Goal: Task Accomplishment & Management: Manage account settings

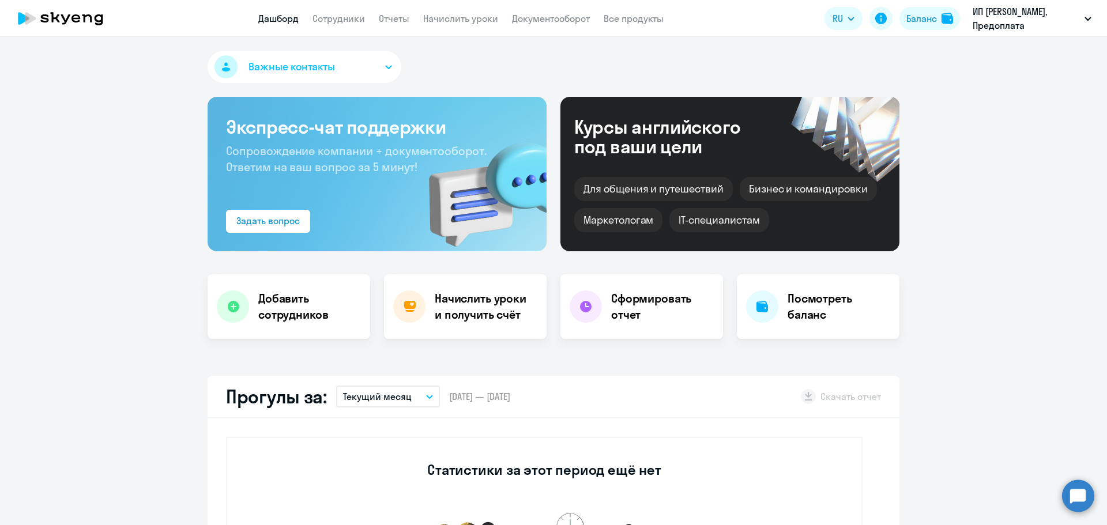
select select "30"
click at [933, 28] on button "Баланс" at bounding box center [930, 18] width 61 height 23
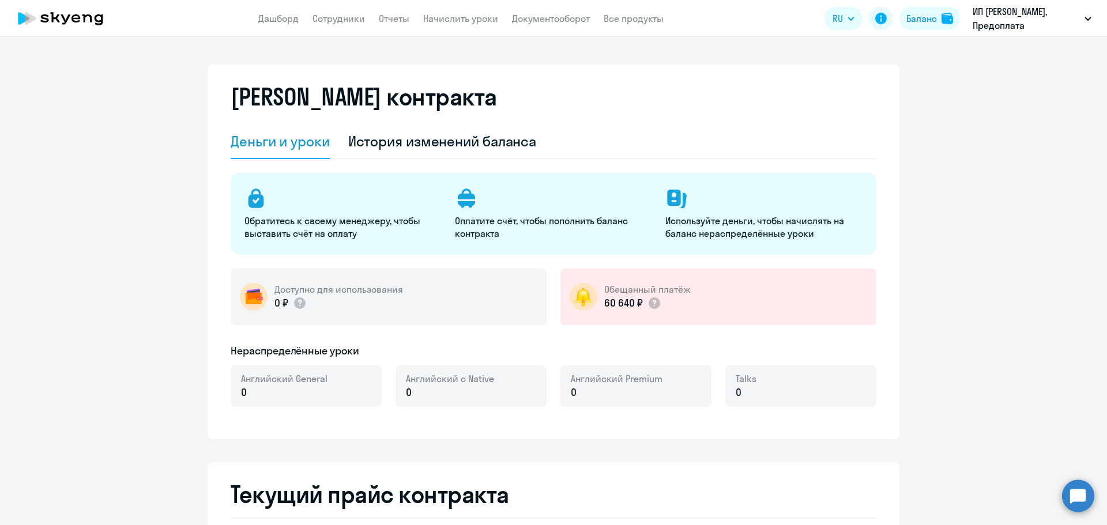
click at [646, 293] on h5 "Обещанный платёж" at bounding box center [647, 289] width 86 height 13
select select "english_adult_not_native_speaker"
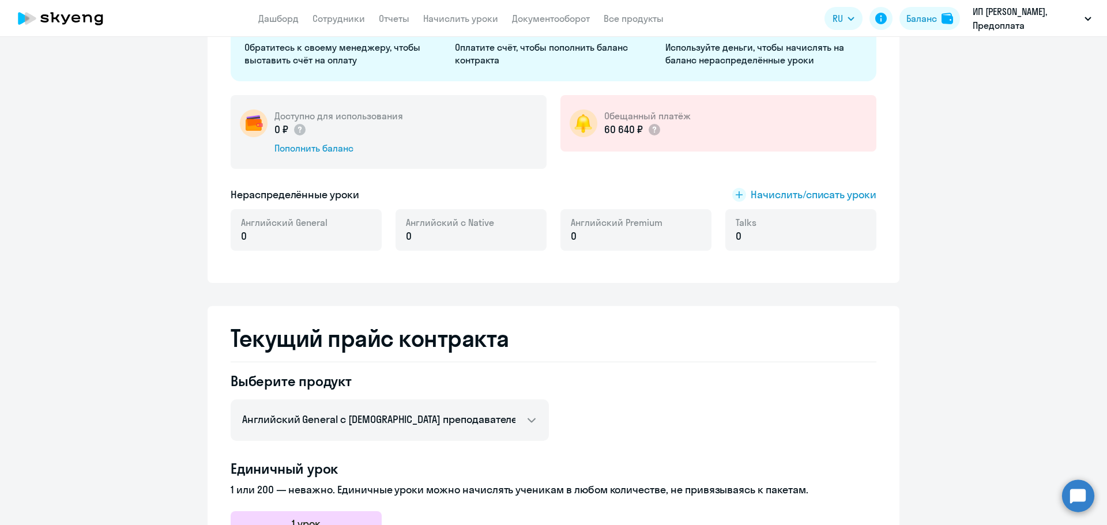
scroll to position [404, 0]
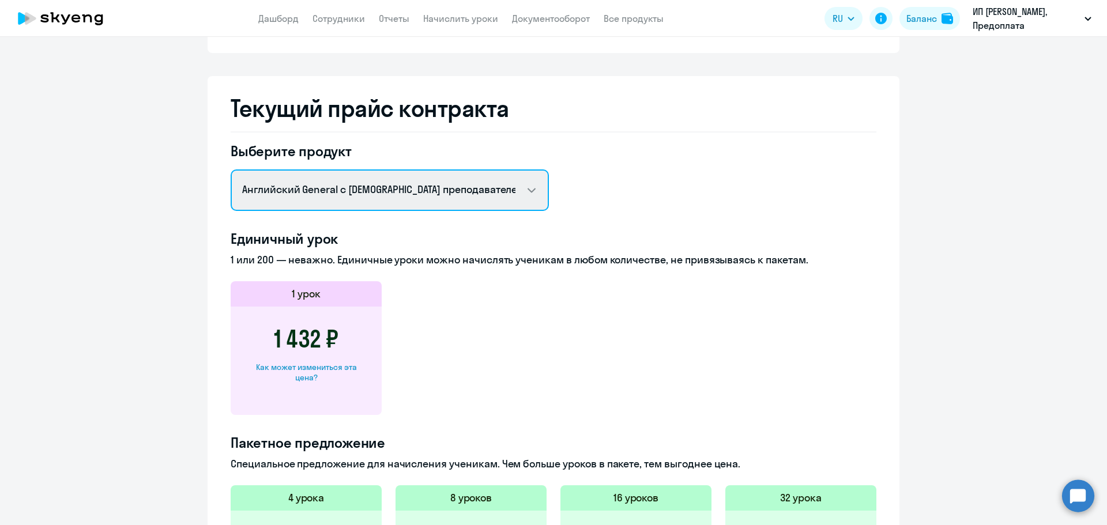
click at [536, 188] on select "Английский General с [DEMOGRAPHIC_DATA] преподавателем Английский General с [DE…" at bounding box center [390, 191] width 318 height 42
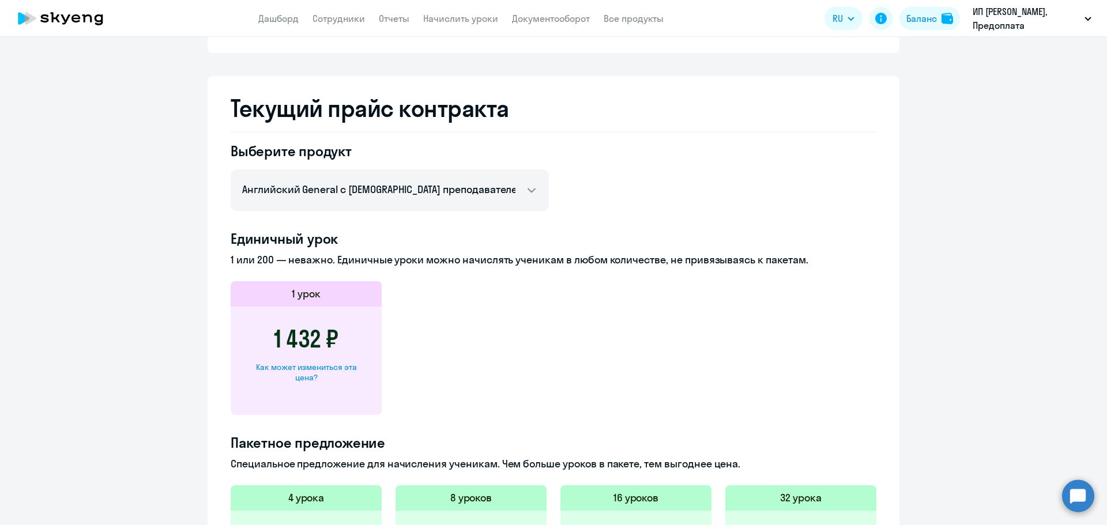
click at [767, 141] on div "Текущий прайс контракта Выберите продукт Английский General с [DEMOGRAPHIC_DATA…" at bounding box center [554, 437] width 692 height 723
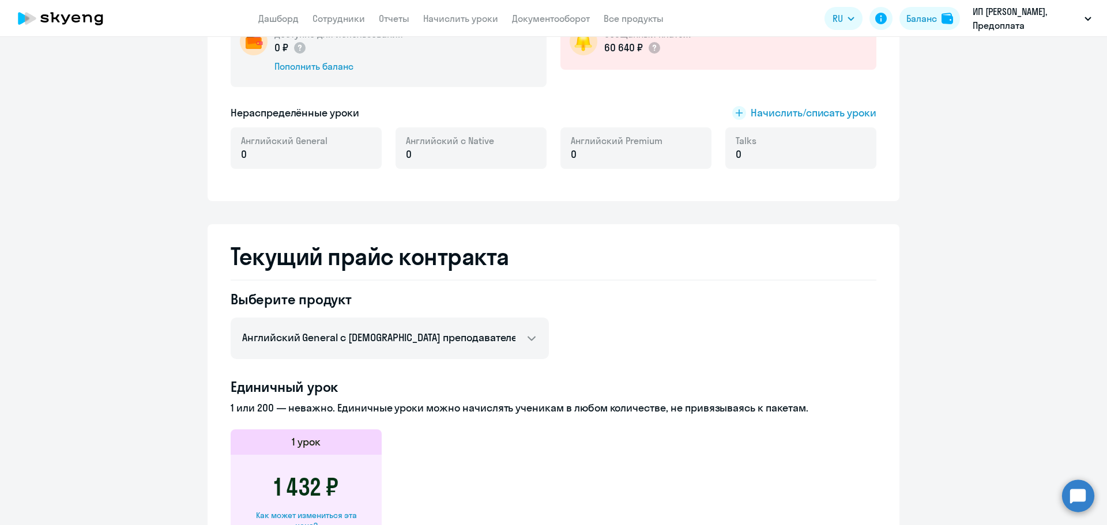
scroll to position [0, 0]
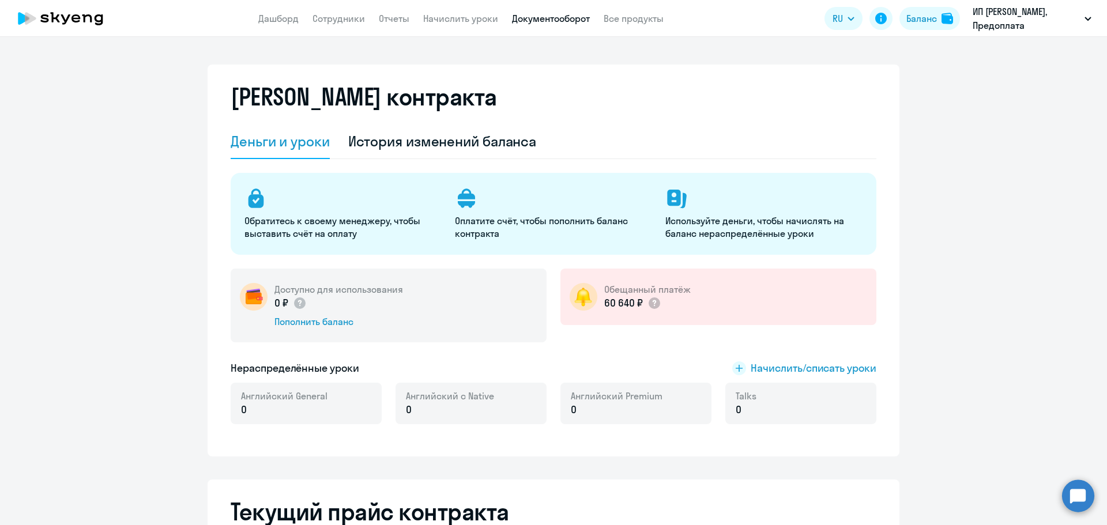
click at [559, 21] on link "Документооборот" at bounding box center [551, 19] width 78 height 12
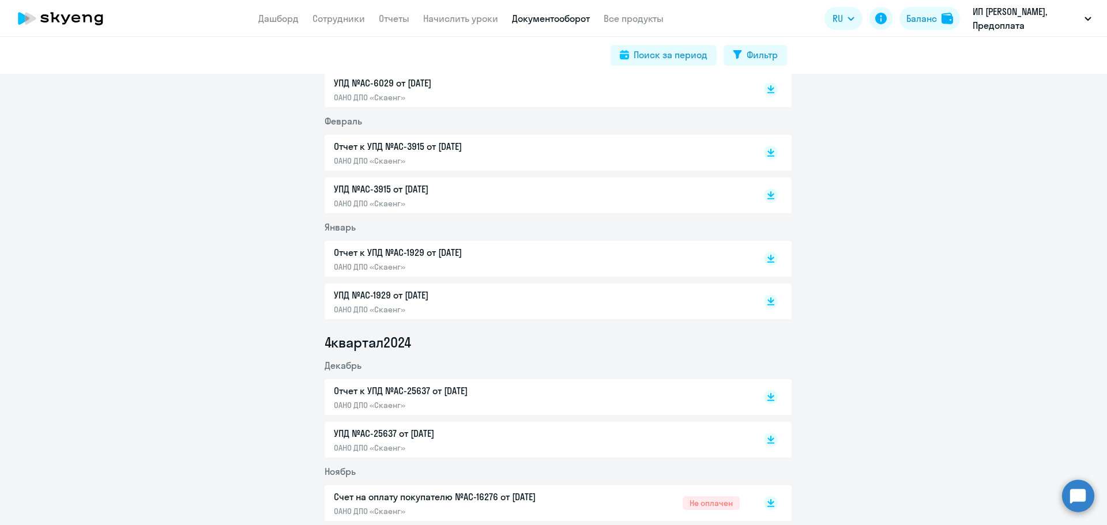
scroll to position [362, 0]
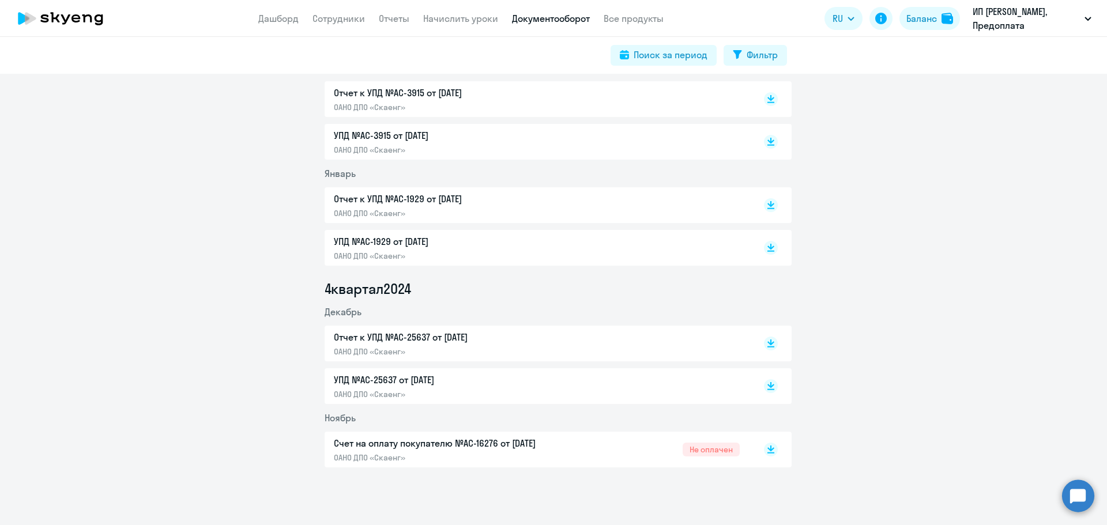
click at [418, 449] on p "Счет на оплату покупателю №AC-16276 от [DATE]" at bounding box center [455, 444] width 242 height 14
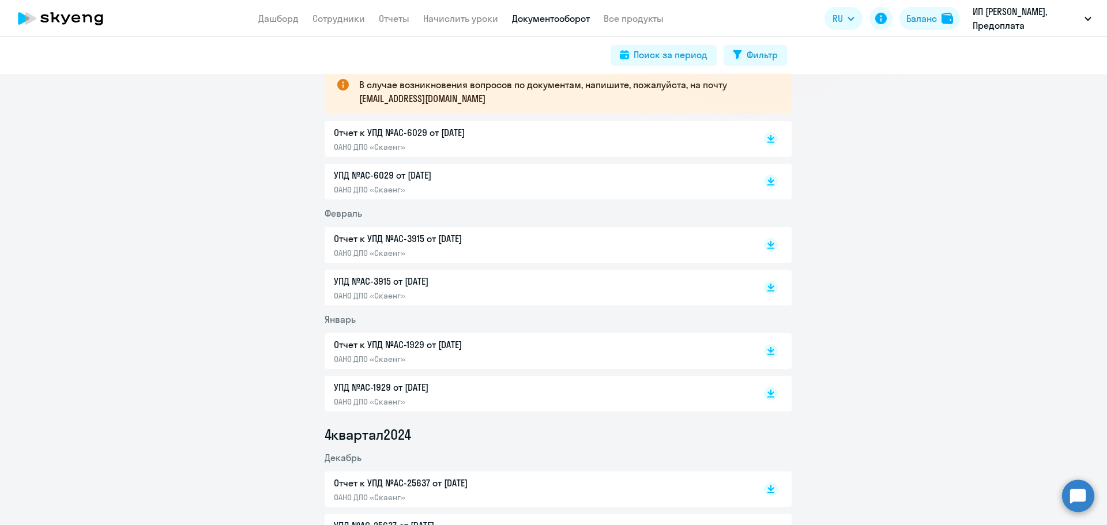
scroll to position [131, 0]
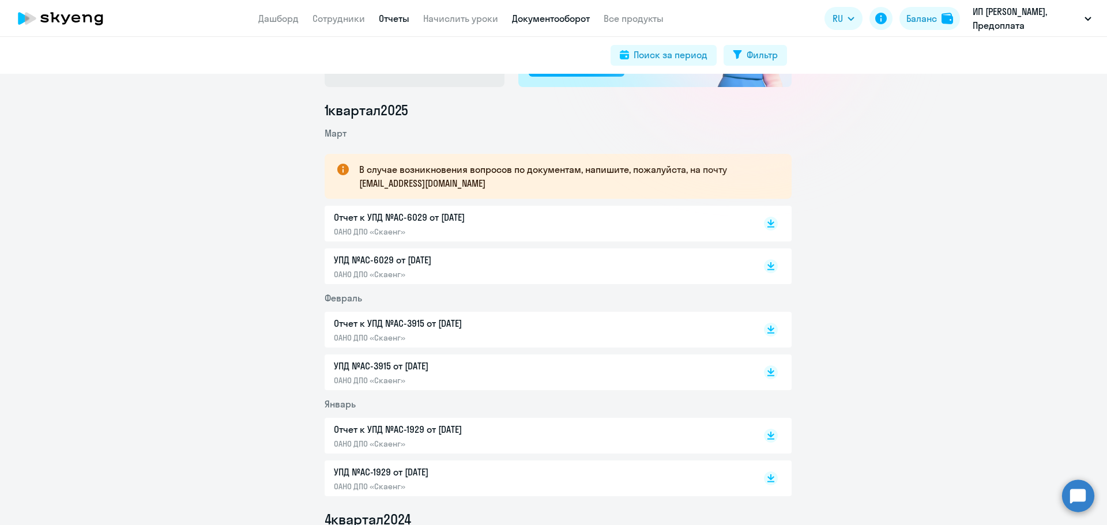
click at [396, 21] on link "Отчеты" at bounding box center [394, 19] width 31 height 12
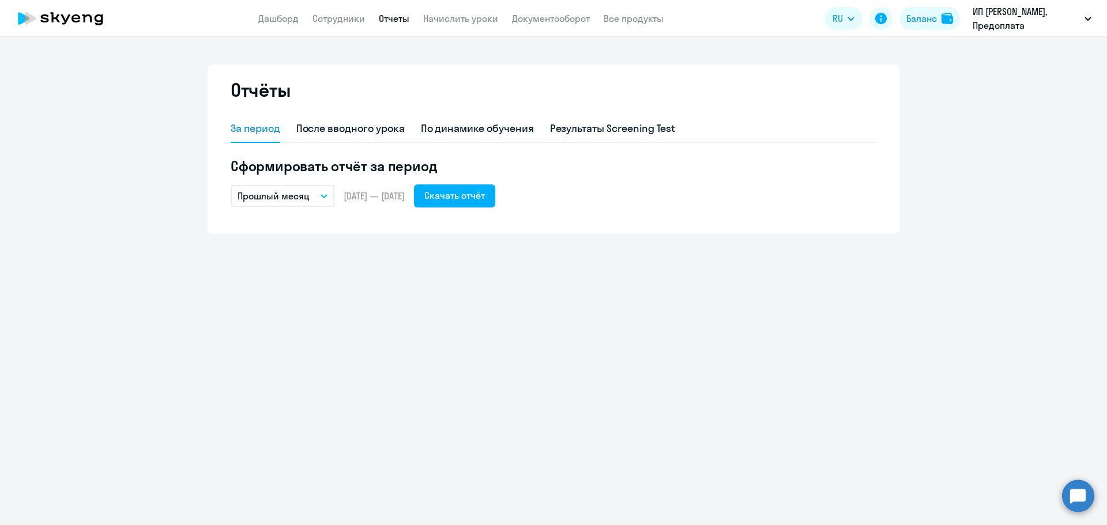
click at [323, 202] on button "Прошлый месяц" at bounding box center [283, 196] width 104 height 22
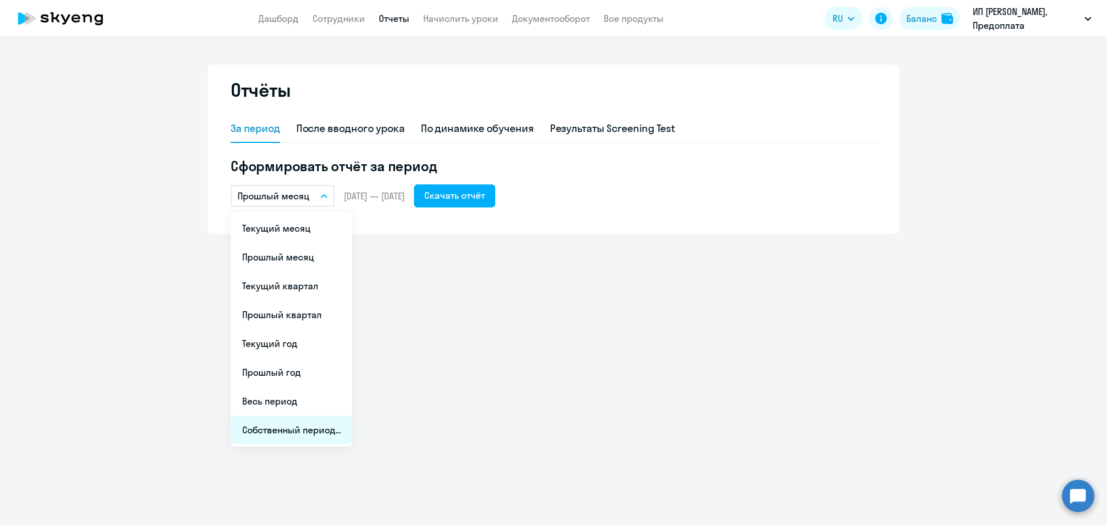
click at [304, 434] on li "Собственный период..." at bounding box center [292, 430] width 122 height 29
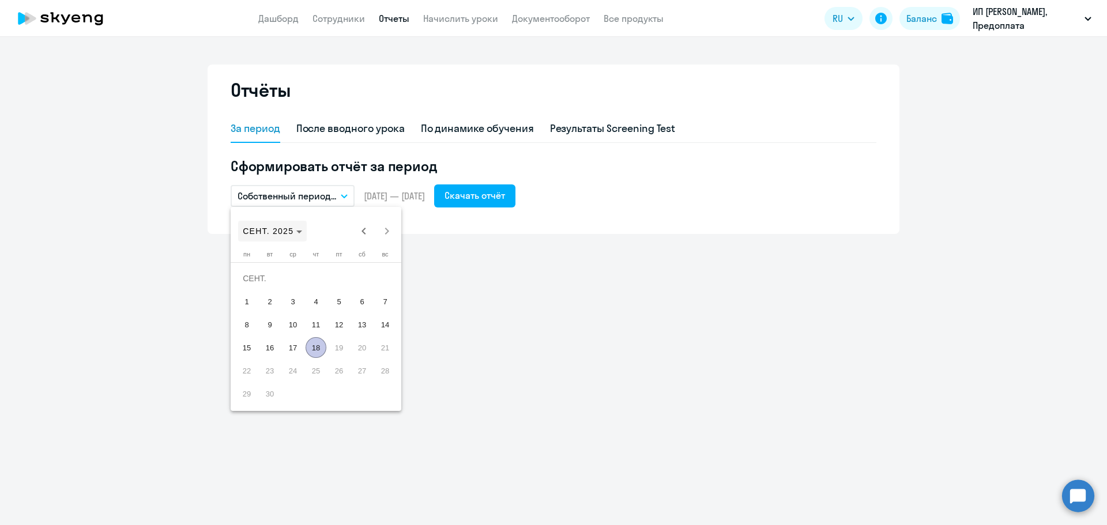
click at [298, 231] on polygon "Choose month and year" at bounding box center [299, 232] width 6 height 3
click at [341, 388] on span "2024" at bounding box center [336, 382] width 36 height 21
click at [330, 339] on span "НОЯБ." at bounding box center [336, 336] width 36 height 21
click at [385, 231] on span "Next month" at bounding box center [386, 231] width 23 height 23
click at [271, 391] on span "31" at bounding box center [269, 393] width 21 height 21
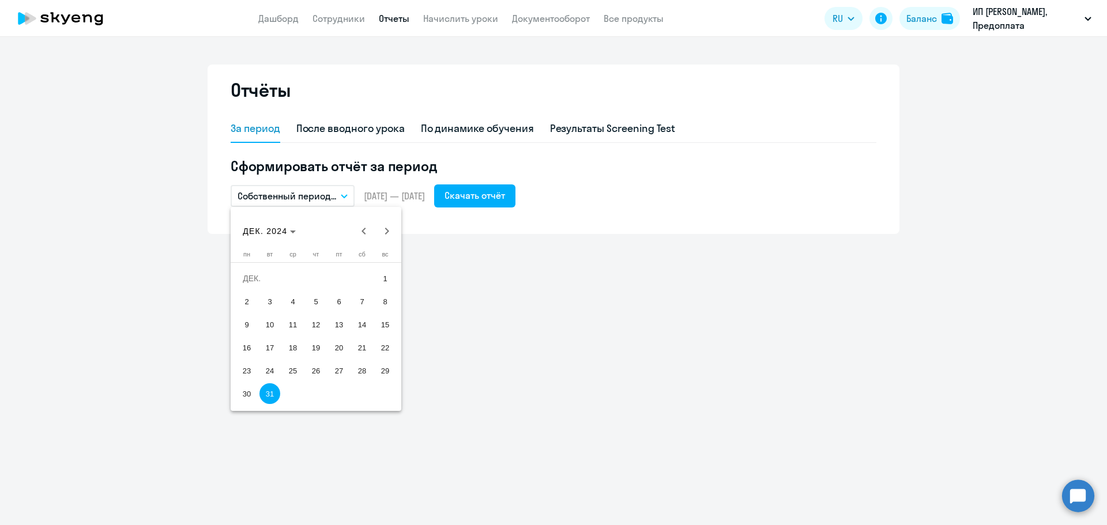
click at [424, 343] on div at bounding box center [553, 262] width 1107 height 525
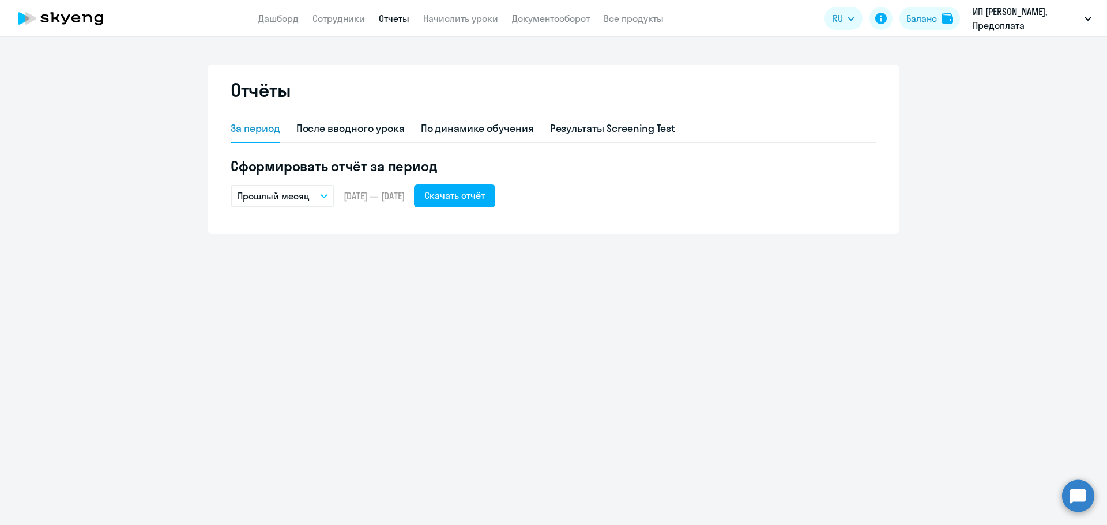
click at [321, 197] on icon "button" at bounding box center [324, 196] width 7 height 4
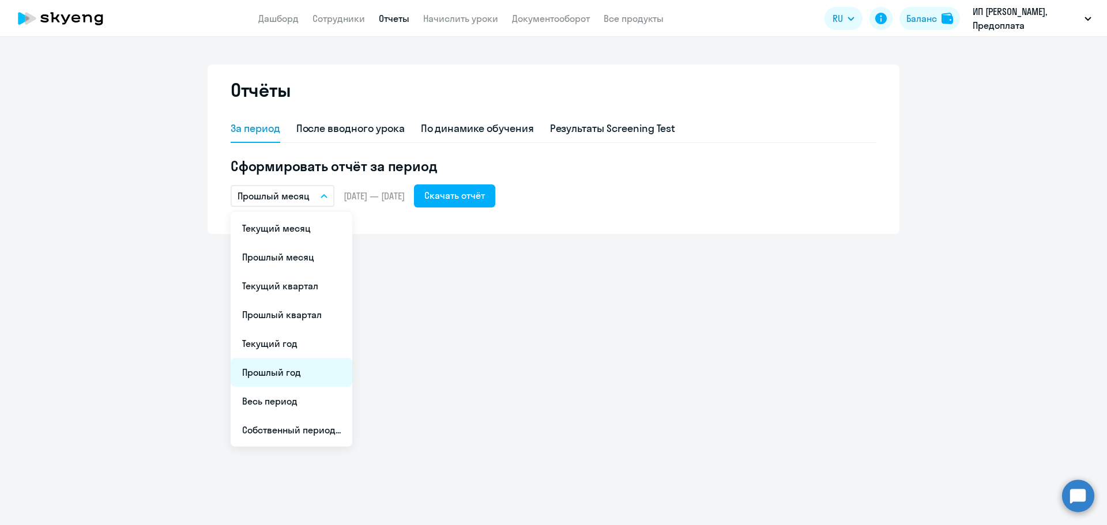
click at [288, 377] on li "Прошлый год" at bounding box center [292, 372] width 122 height 29
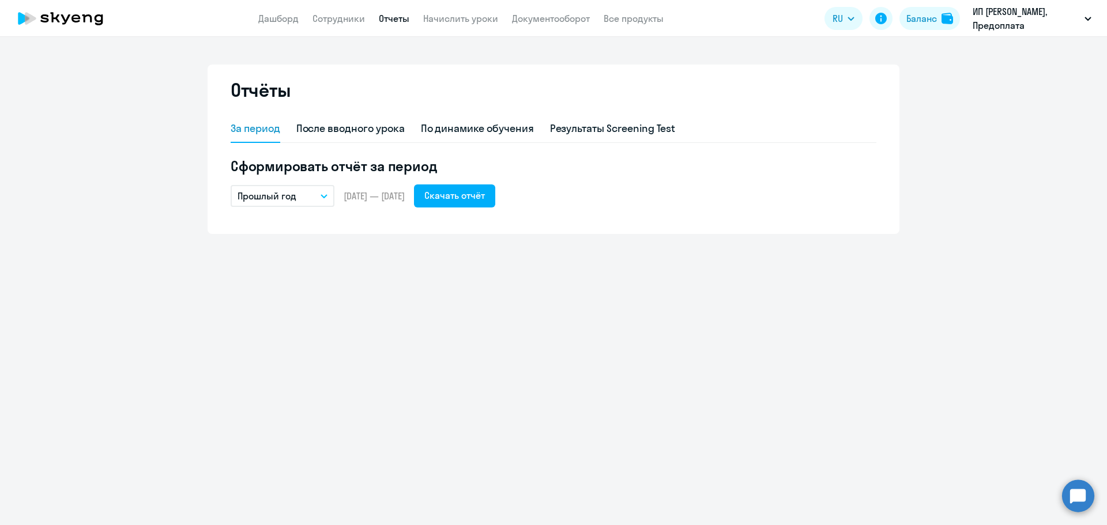
click at [490, 179] on div "Сформировать отчёт за период Прошлый год Текущий месяц Прошлый месяц Текущий кв…" at bounding box center [554, 182] width 646 height 51
click at [481, 196] on div "Скачать отчёт" at bounding box center [454, 196] width 61 height 14
